Goal: Task Accomplishment & Management: Manage account settings

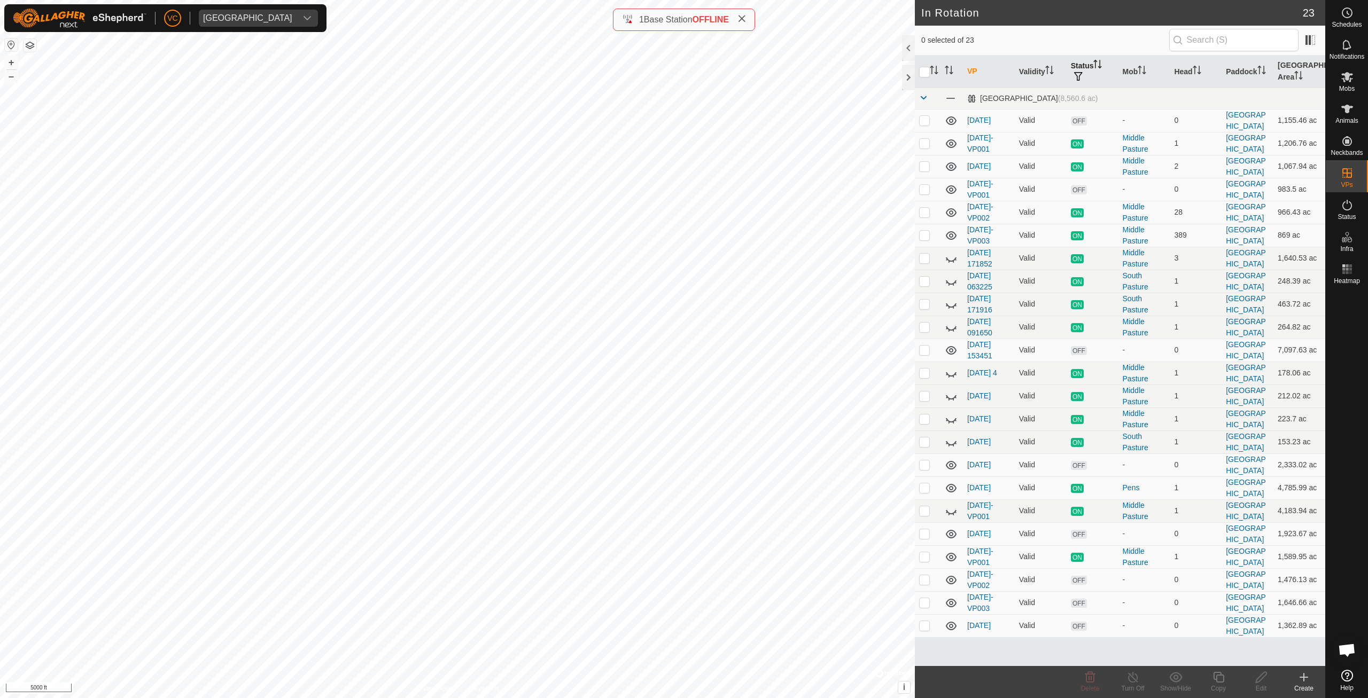
click at [1095, 63] on th "Status" at bounding box center [1092, 72] width 52 height 33
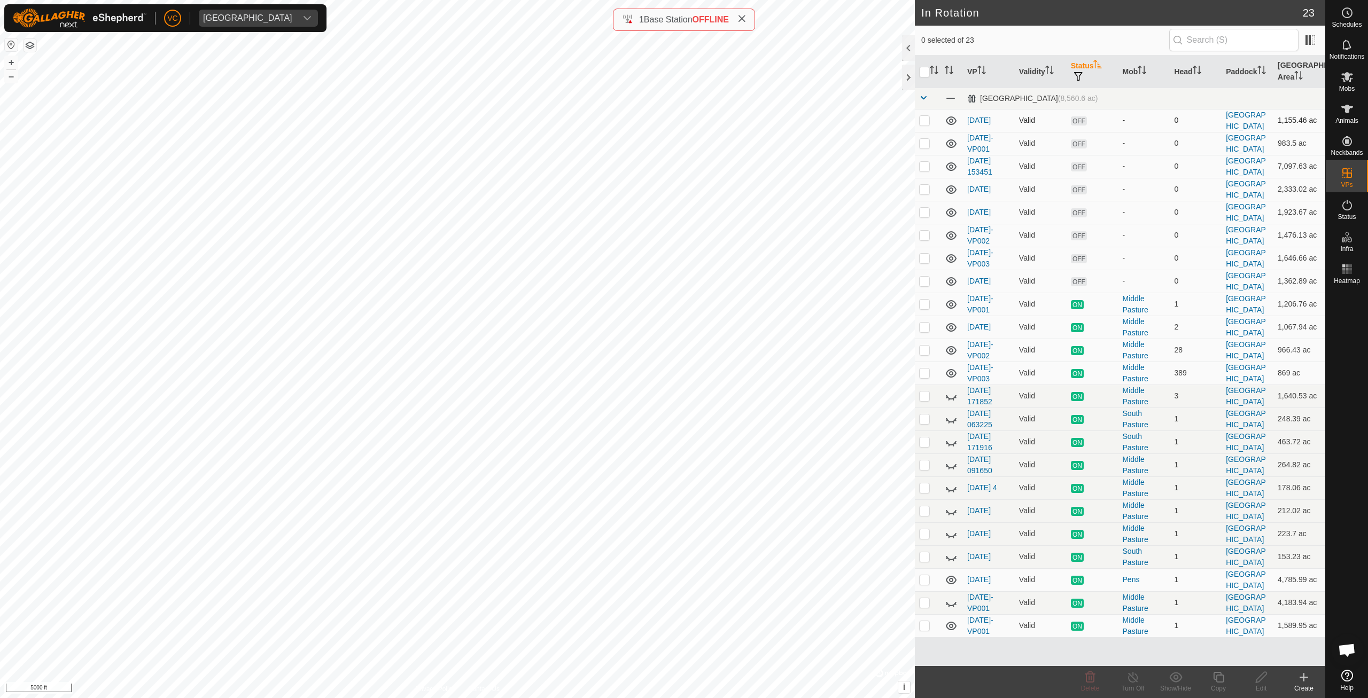
click at [921, 120] on p-checkbox at bounding box center [924, 120] width 11 height 9
checkbox input "true"
click at [924, 145] on p-checkbox at bounding box center [924, 143] width 11 height 9
checkbox input "true"
click at [922, 176] on td at bounding box center [928, 166] width 26 height 23
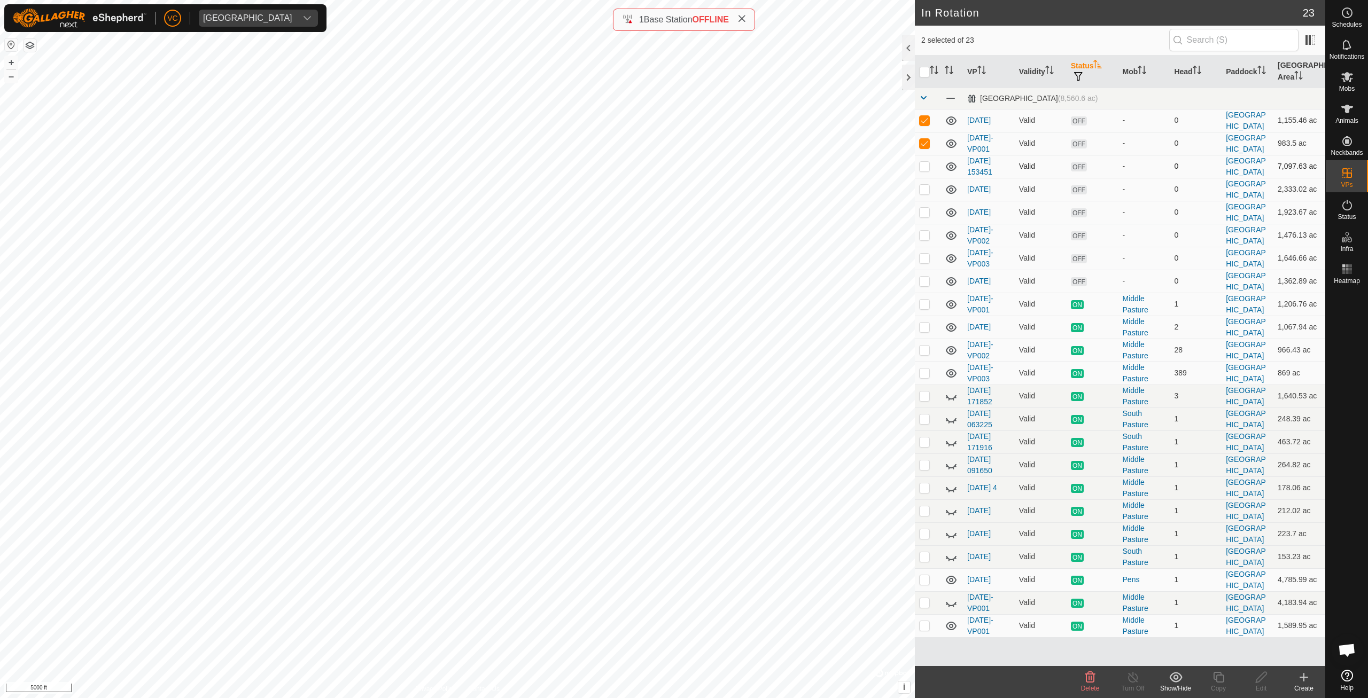
checkbox input "true"
click at [923, 190] on p-checkbox at bounding box center [924, 189] width 11 height 9
checkbox input "true"
click at [925, 221] on td at bounding box center [928, 212] width 26 height 23
checkbox input "true"
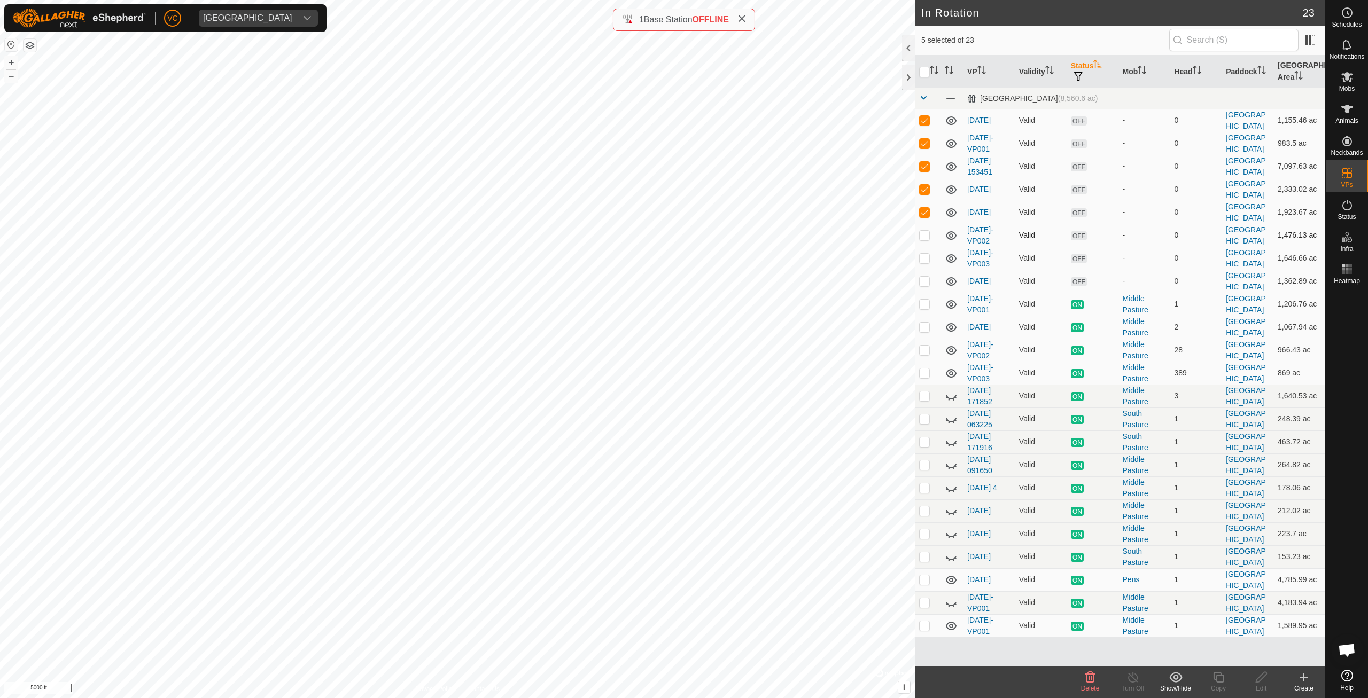
click at [923, 244] on td at bounding box center [928, 235] width 26 height 23
click at [925, 238] on p-checkbox at bounding box center [924, 235] width 11 height 9
click at [925, 258] on p-checkbox at bounding box center [924, 258] width 11 height 9
checkbox input "false"
checkbox input "true"
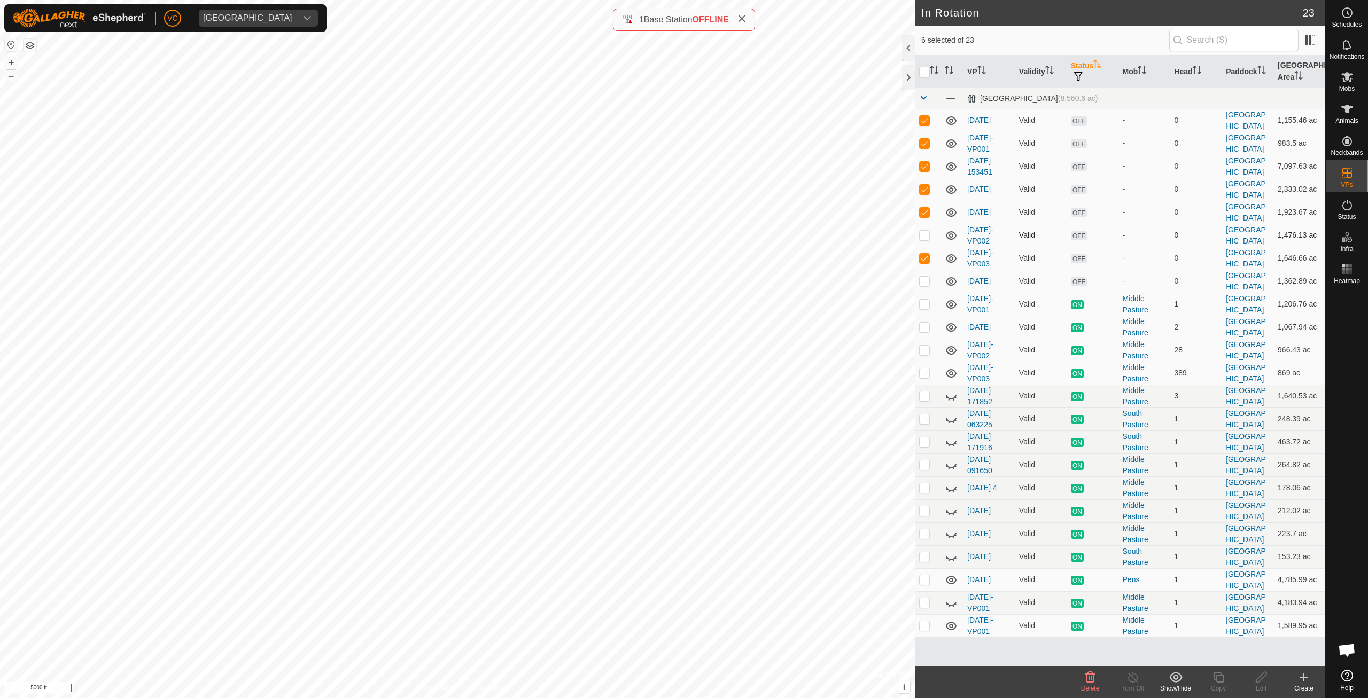
click at [926, 235] on p-checkbox at bounding box center [924, 235] width 11 height 9
checkbox input "true"
click at [922, 279] on p-checkbox at bounding box center [924, 281] width 11 height 9
checkbox input "true"
click at [1094, 687] on span "Delete" at bounding box center [1090, 688] width 19 height 7
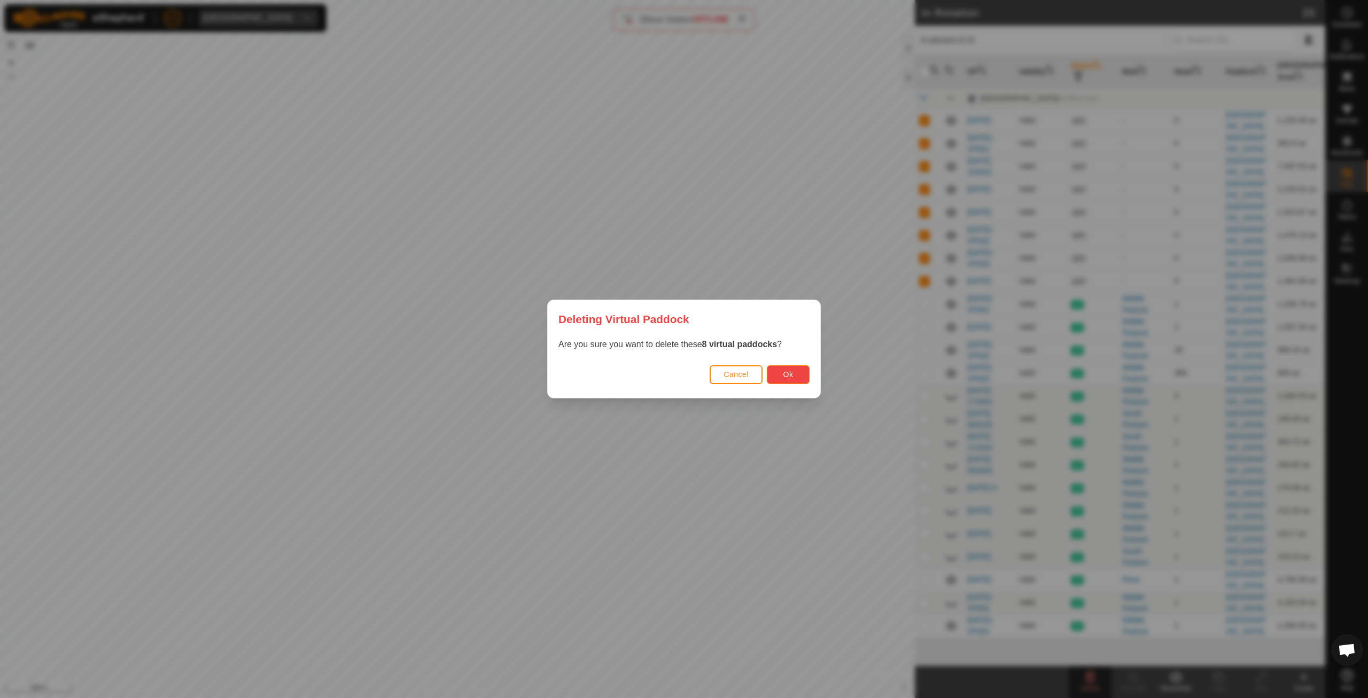
click at [797, 379] on button "Ok" at bounding box center [788, 374] width 43 height 19
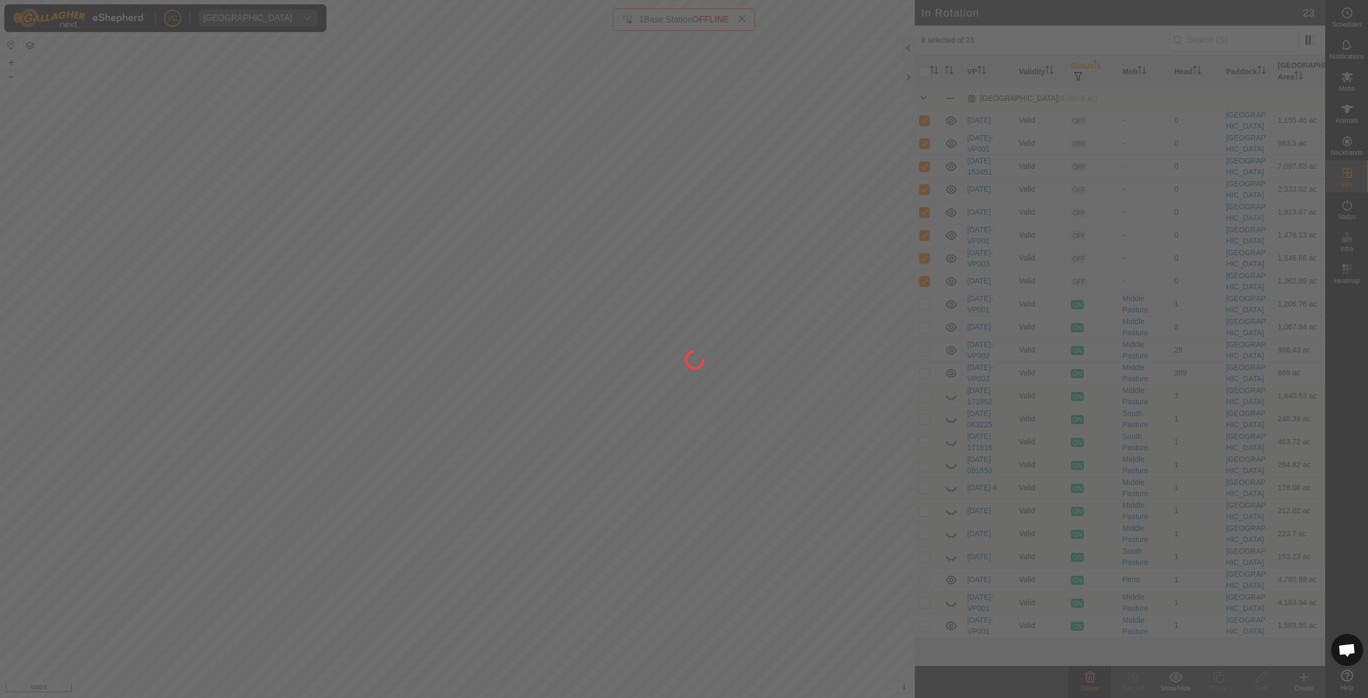
checkbox input "false"
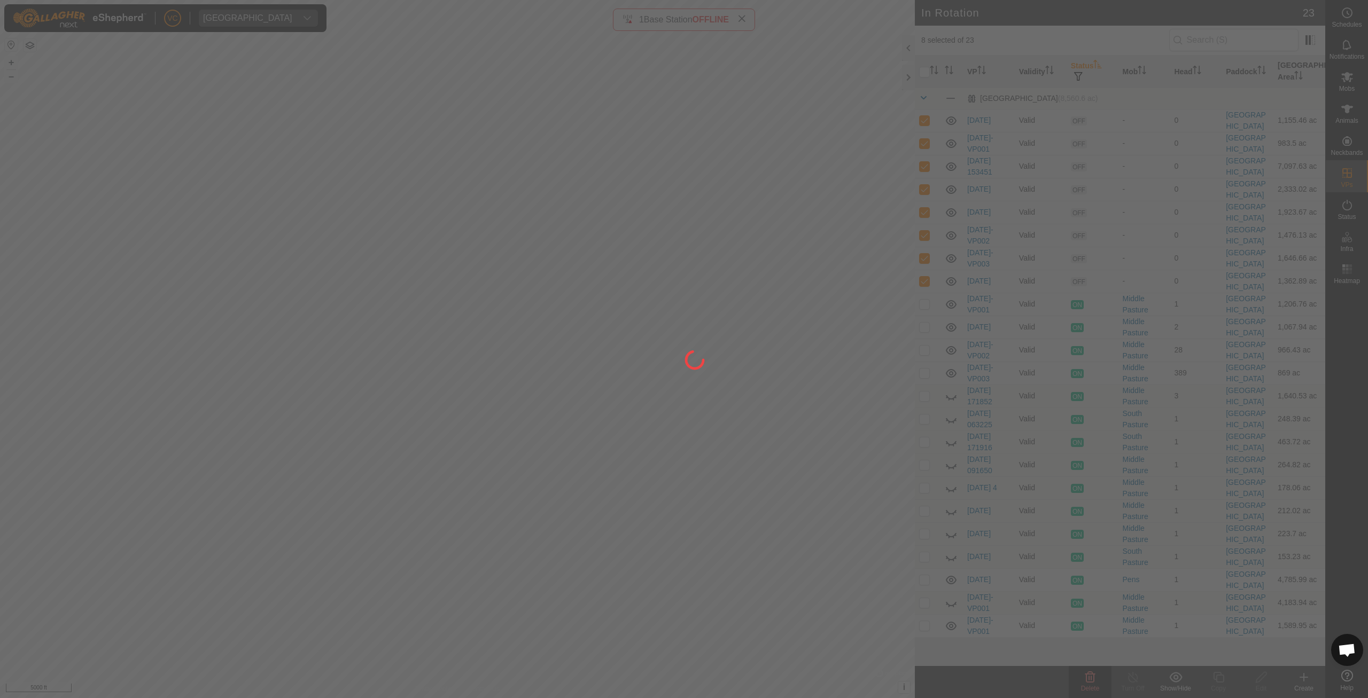
checkbox input "false"
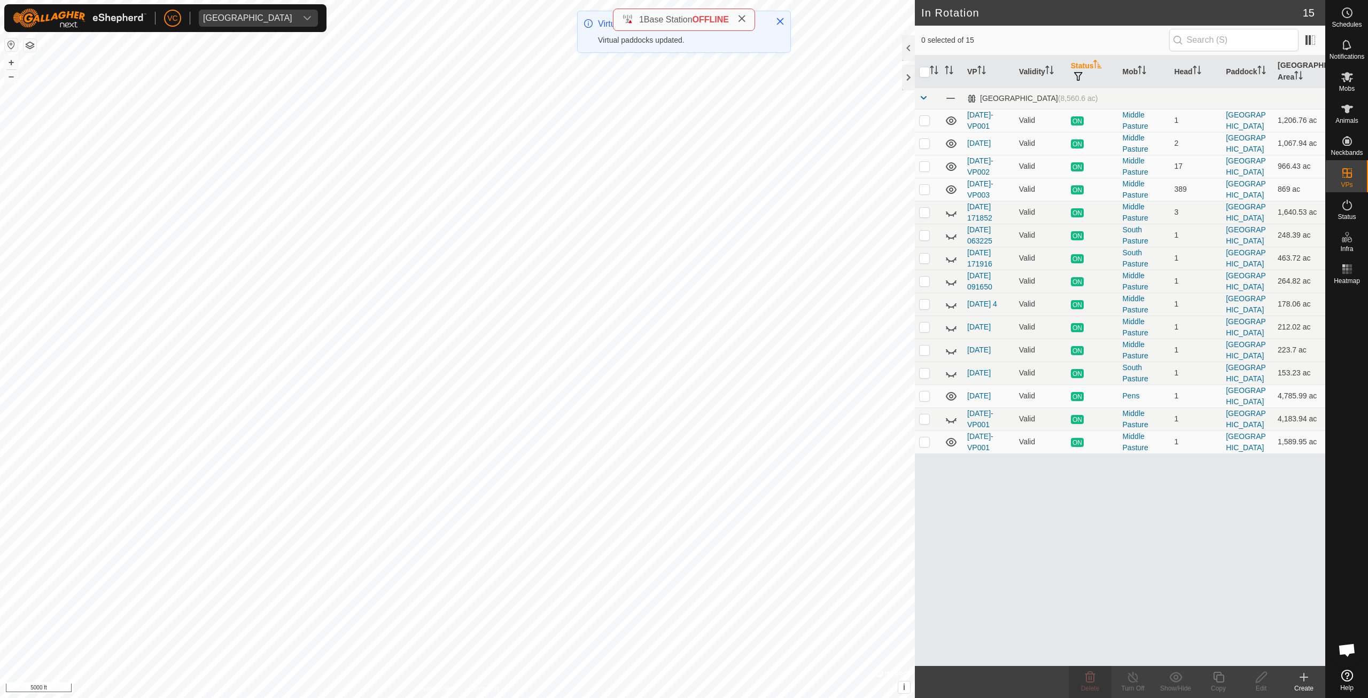
click at [1348, 214] on span "Status" at bounding box center [1346, 217] width 18 height 6
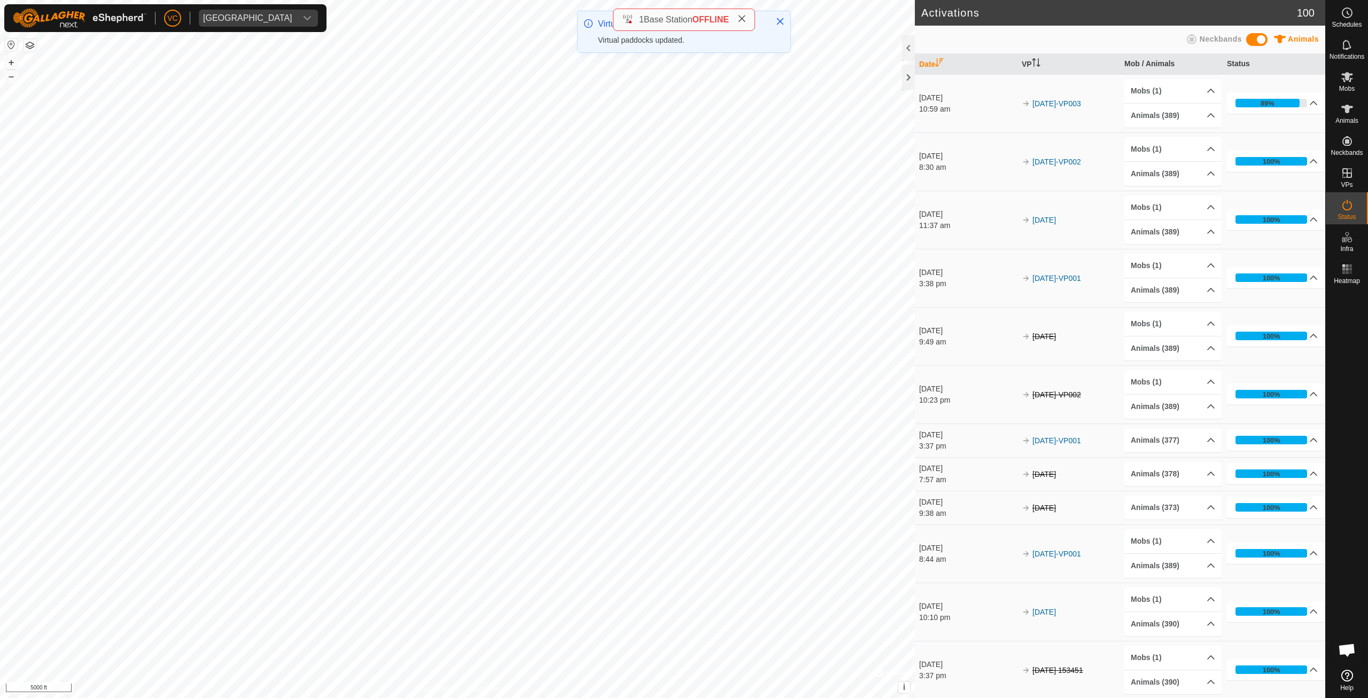
click at [1345, 214] on span "Status" at bounding box center [1346, 217] width 18 height 6
click at [1312, 104] on icon at bounding box center [1313, 103] width 9 height 9
